Goal: Transaction & Acquisition: Purchase product/service

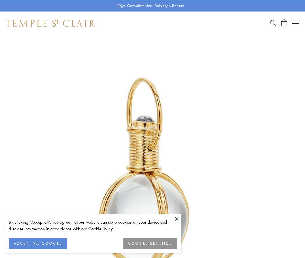
scroll to position [152, 0]
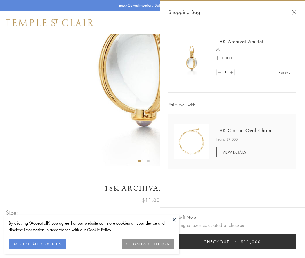
click at [232, 242] on button "Checkout $11,000" at bounding box center [232, 241] width 128 height 15
